Goal: Transaction & Acquisition: Purchase product/service

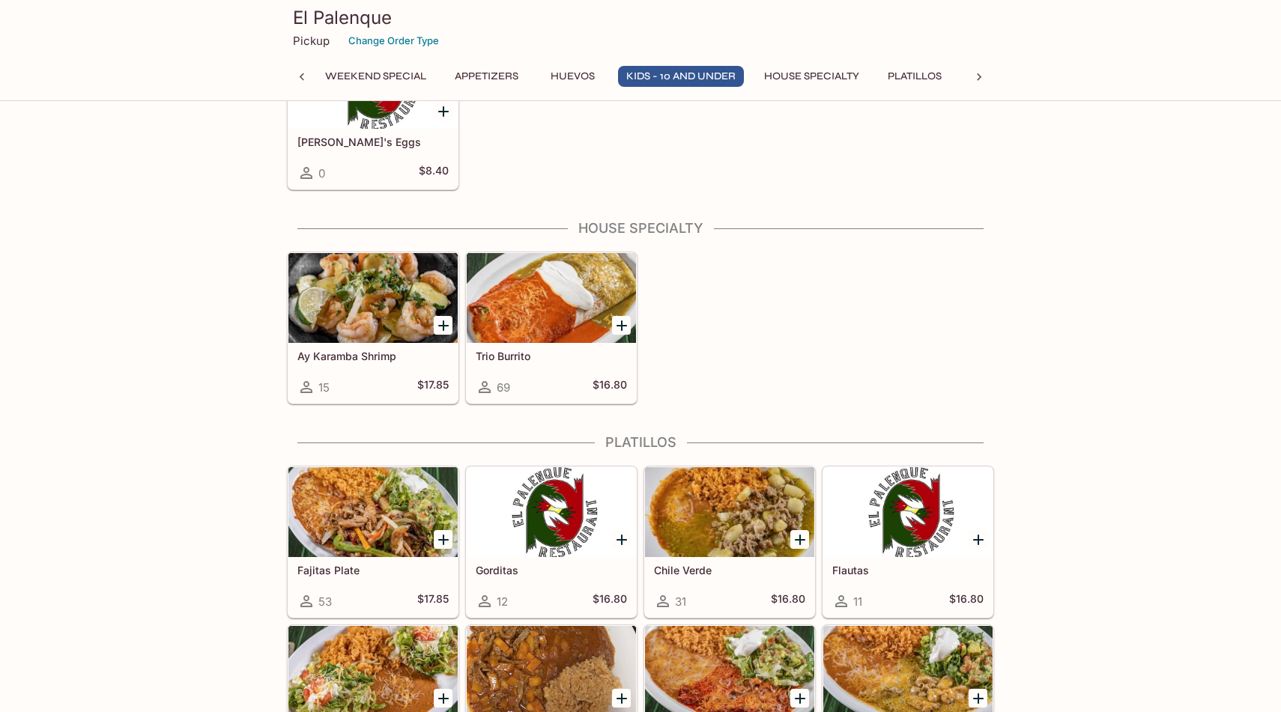
drag, startPoint x: 299, startPoint y: 354, endPoint x: 314, endPoint y: 368, distance: 20.7
drag, startPoint x: 297, startPoint y: 354, endPoint x: 424, endPoint y: 361, distance: 126.8
click at [423, 360] on h5 "Ay Karamba Shrimp" at bounding box center [372, 356] width 151 height 13
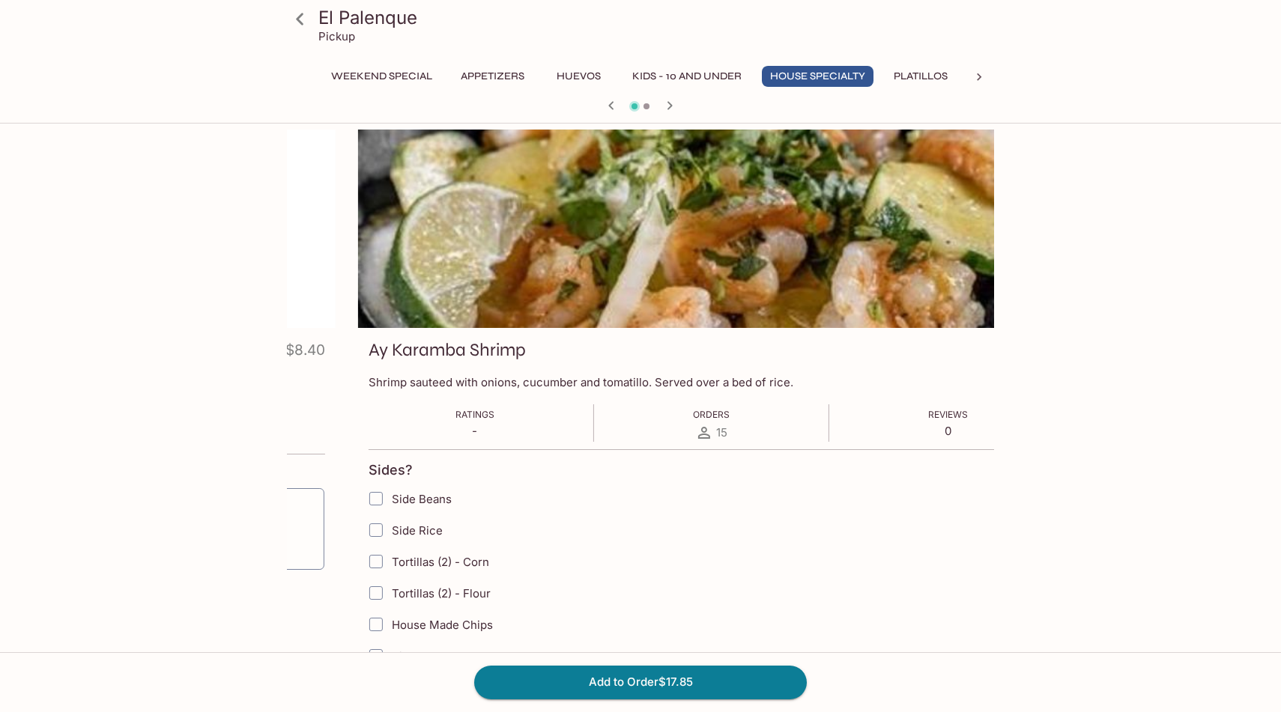
click at [368, 351] on h3 "Ay Karamba Shrimp" at bounding box center [446, 350] width 157 height 23
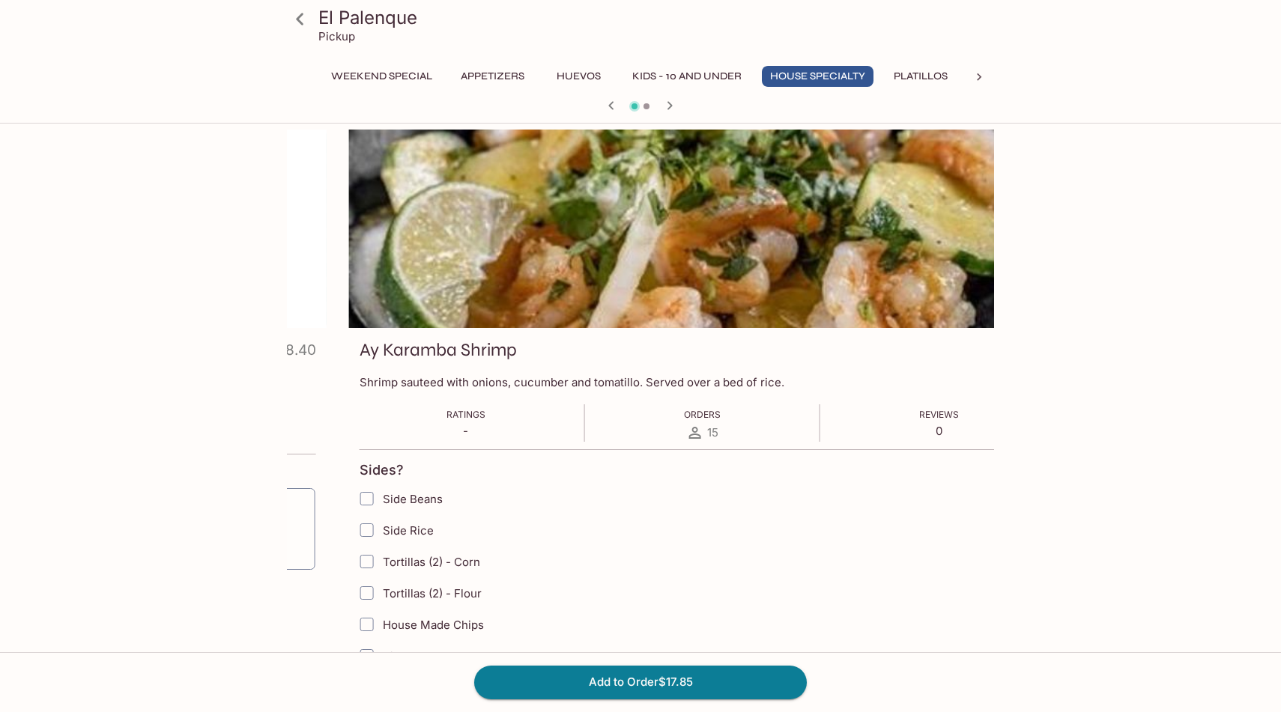
click at [359, 344] on h3 "Ay Karamba Shrimp" at bounding box center [437, 350] width 157 height 23
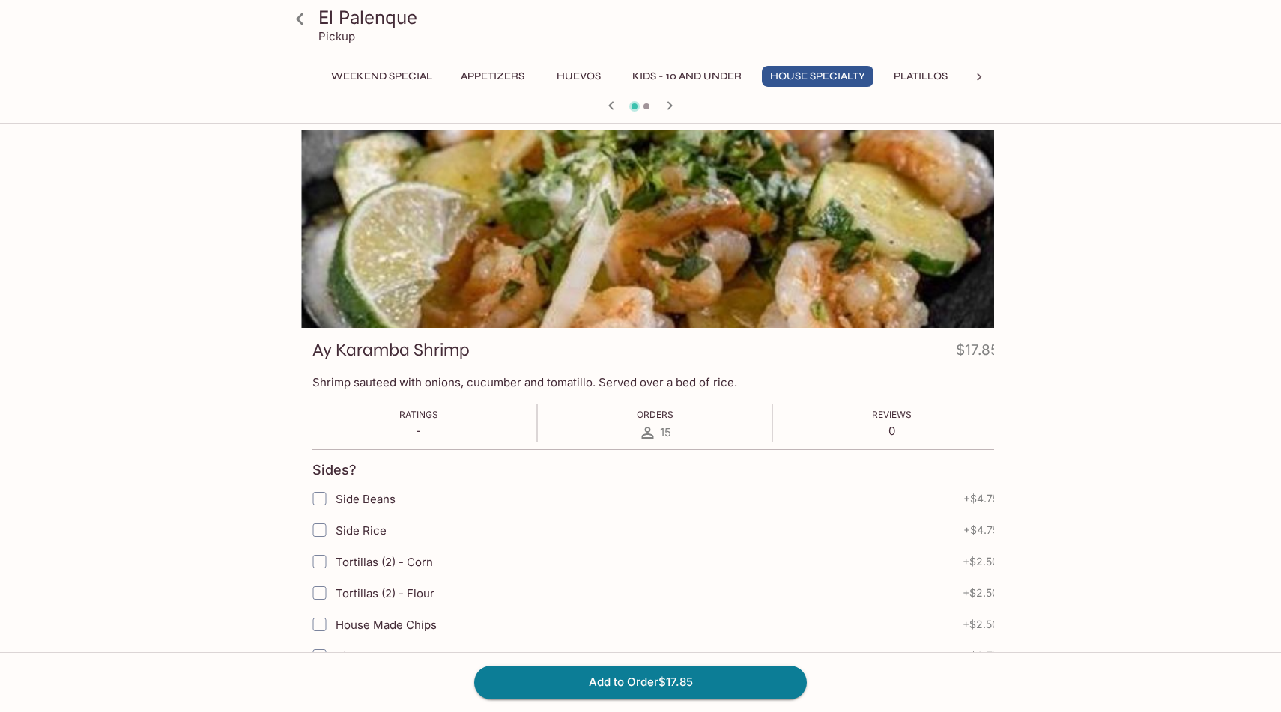
click at [312, 342] on h3 "Ay Karamba Shrimp" at bounding box center [390, 350] width 157 height 23
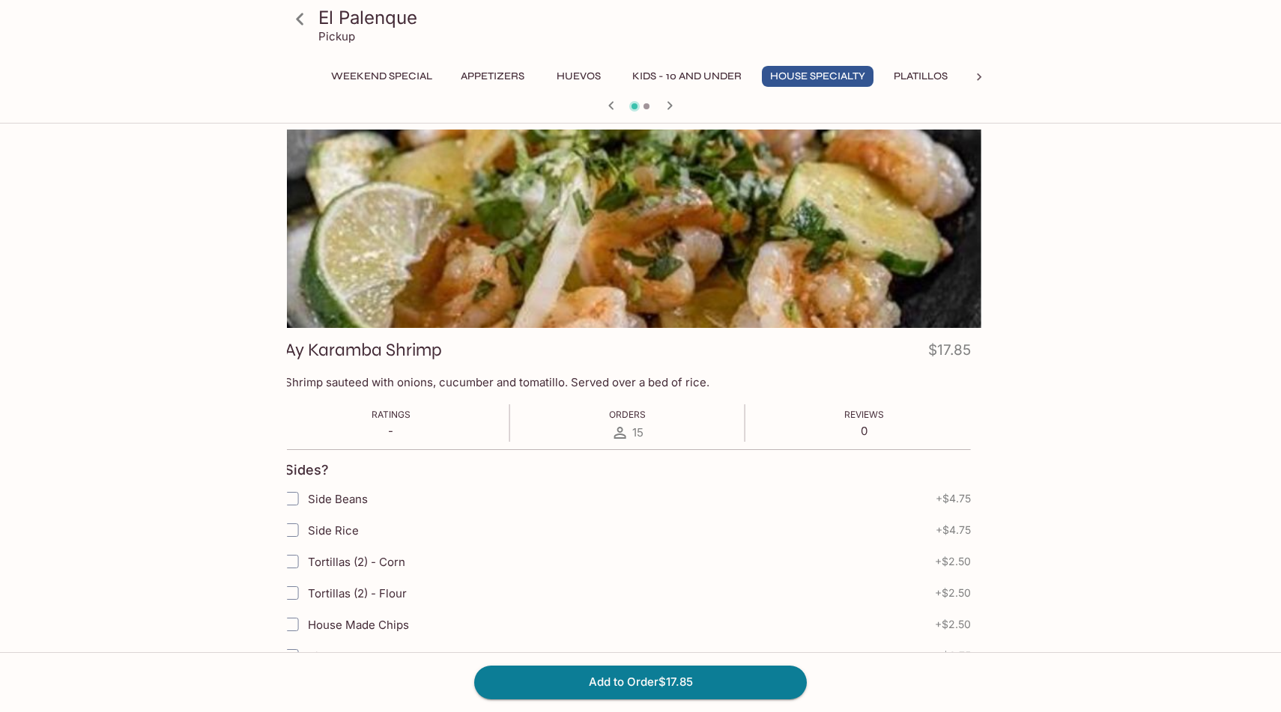
click at [450, 352] on div "Ay Karamba Shrimp $17.85" at bounding box center [628, 353] width 686 height 29
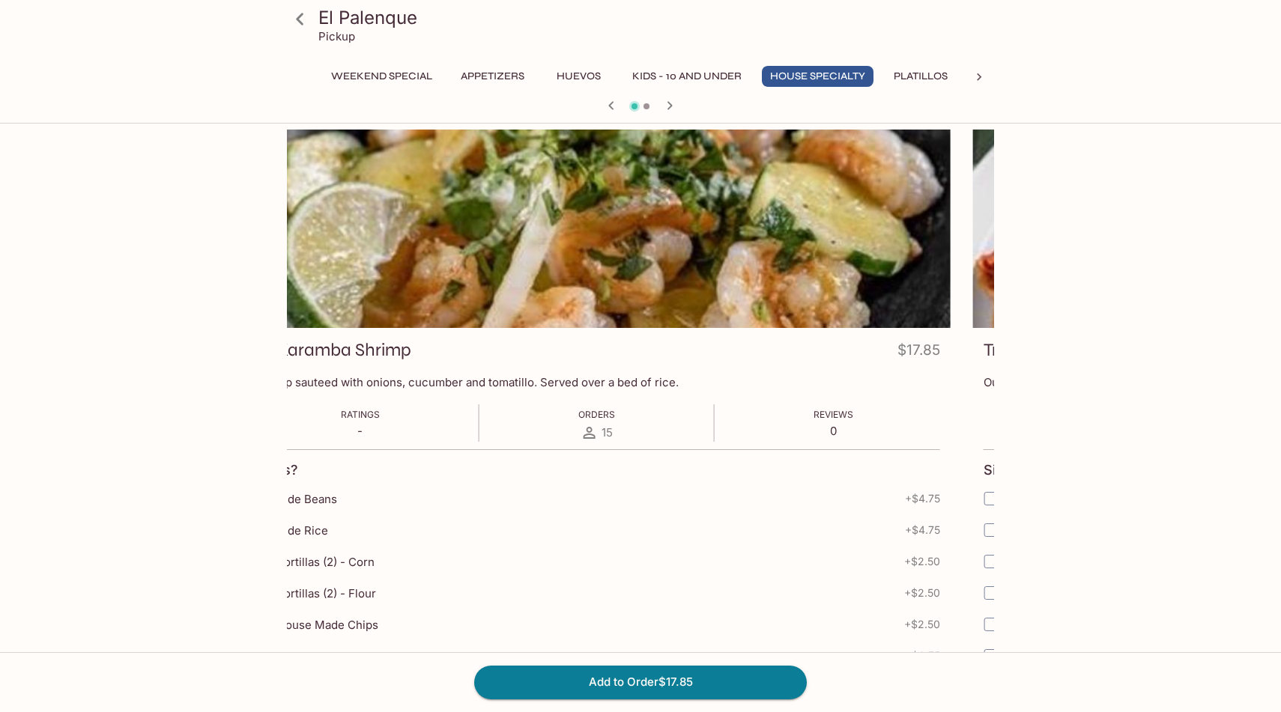
click at [411, 353] on h3 "Ay Karamba Shrimp" at bounding box center [332, 350] width 157 height 23
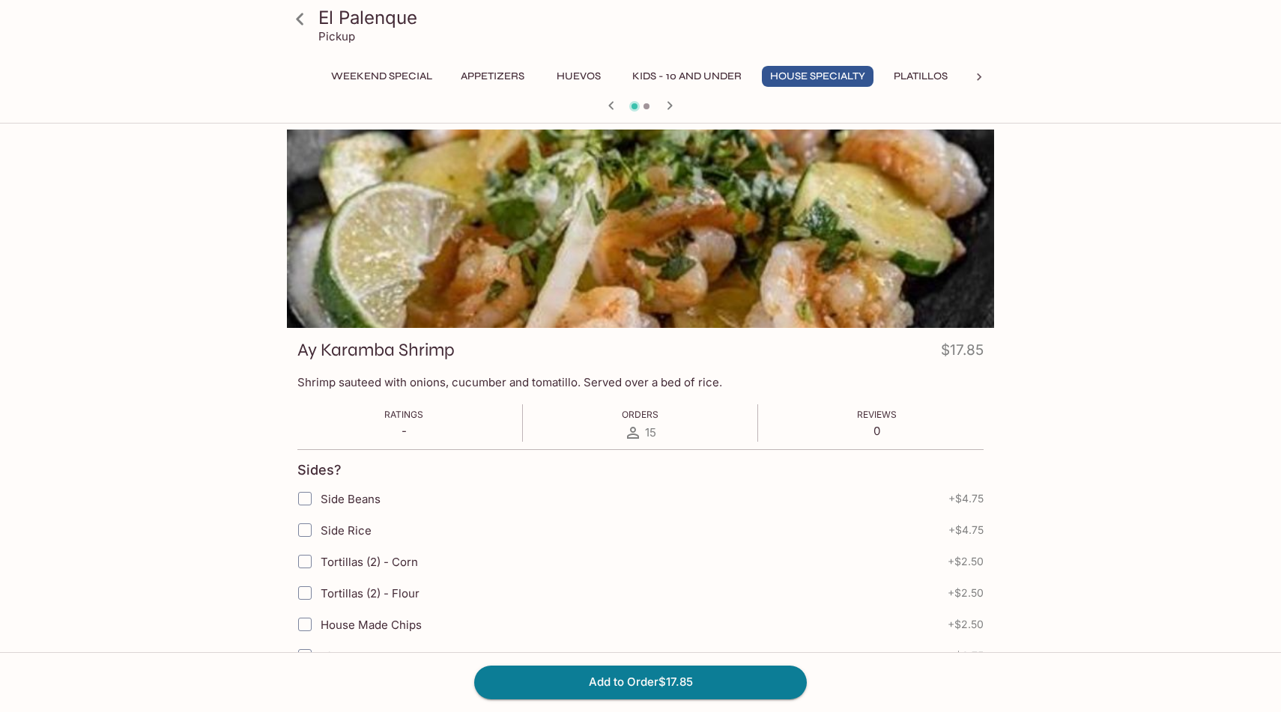
click at [418, 353] on h3 "Ay Karamba Shrimp" at bounding box center [375, 350] width 157 height 23
